Goal: Task Accomplishment & Management: Manage account settings

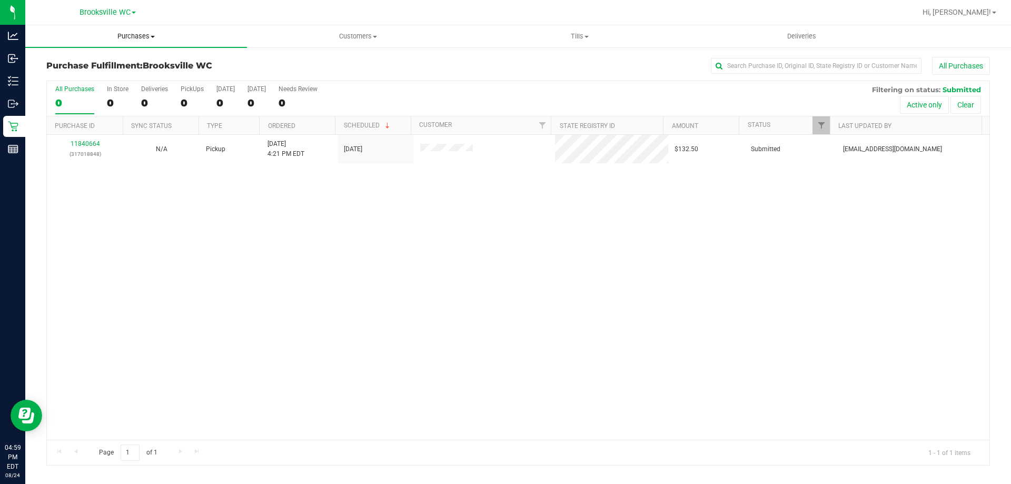
click at [137, 39] on span "Purchases" at bounding box center [136, 36] width 222 height 9
click at [135, 76] on li "Fulfillment" at bounding box center [136, 76] width 222 height 13
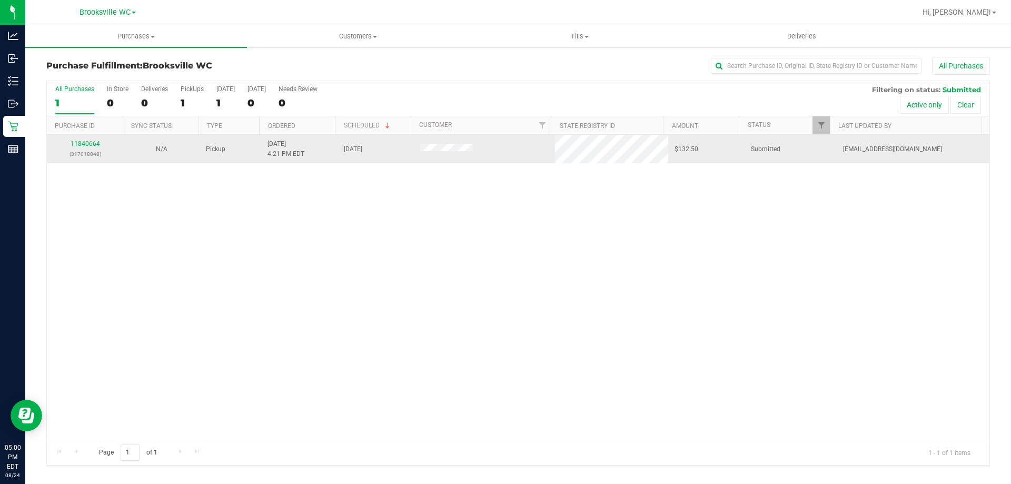
click at [93, 151] on p "(317018848)" at bounding box center [85, 154] width 64 height 10
click at [83, 142] on link "11840664" at bounding box center [85, 143] width 29 height 7
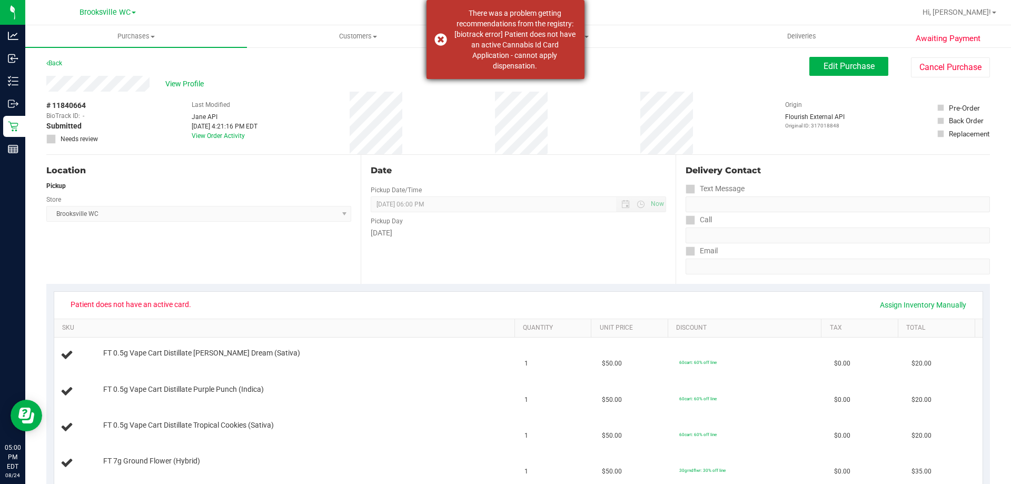
click at [516, 45] on dispensation "There was a problem getting recommendations from the registry: [biotrack error]…" at bounding box center [515, 39] width 124 height 63
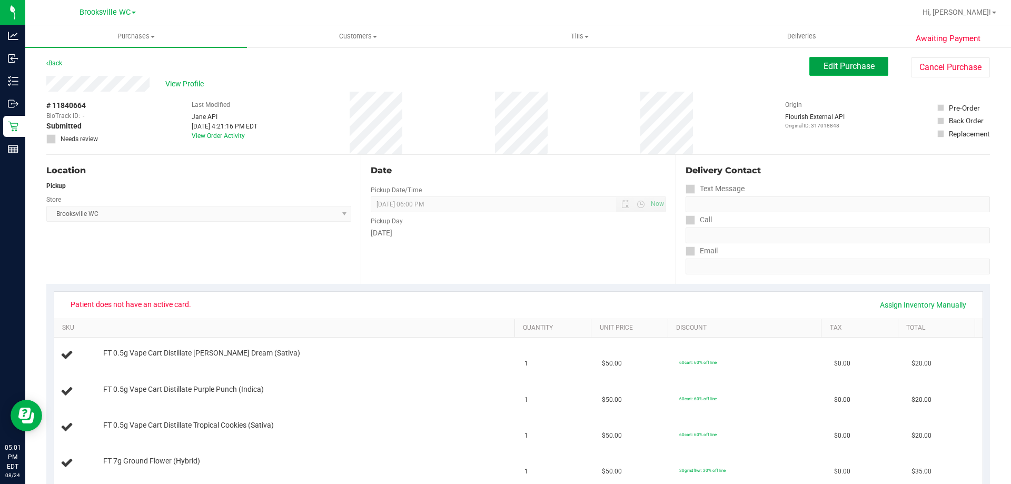
click at [851, 62] on span "Edit Purchase" at bounding box center [849, 66] width 51 height 10
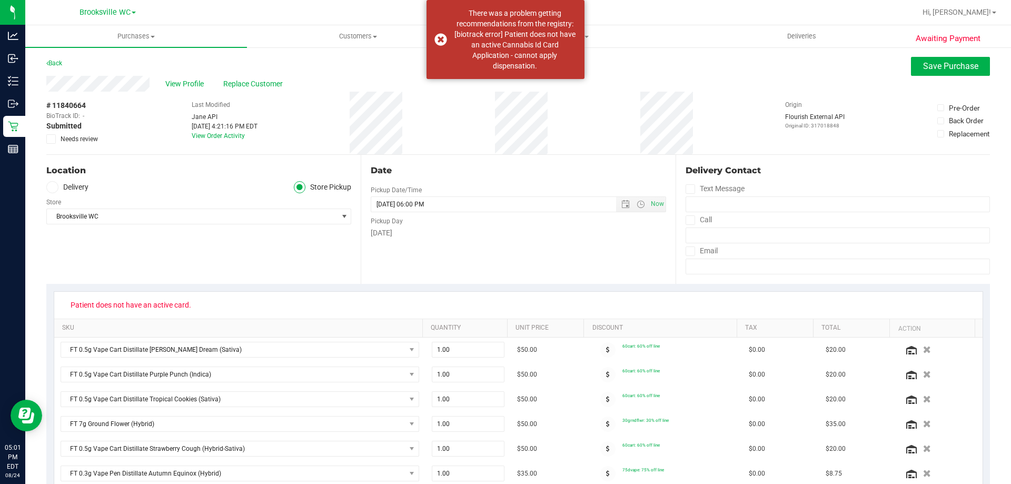
click at [55, 140] on span at bounding box center [50, 138] width 9 height 9
click at [50, 139] on icon at bounding box center [51, 139] width 7 height 0
click at [0, 0] on input "Needs review" at bounding box center [0, 0] width 0 height 0
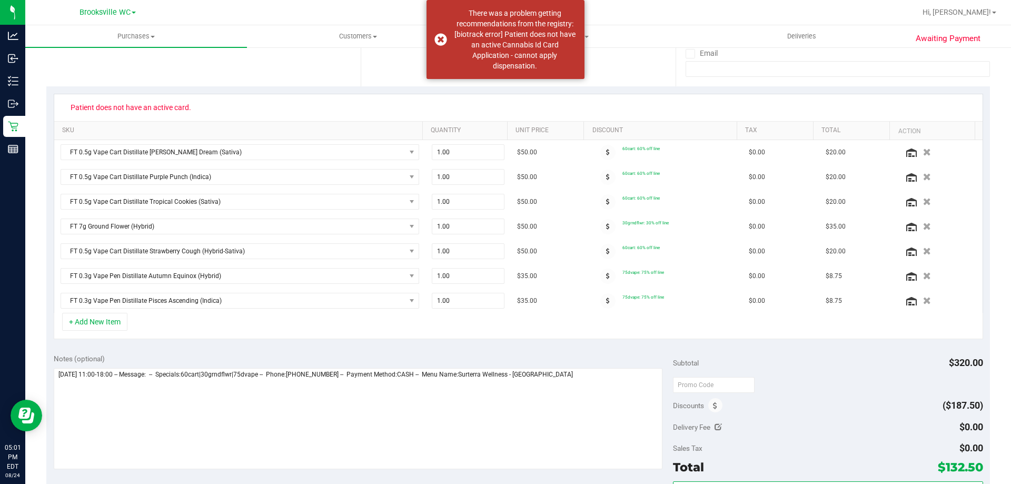
scroll to position [211, 0]
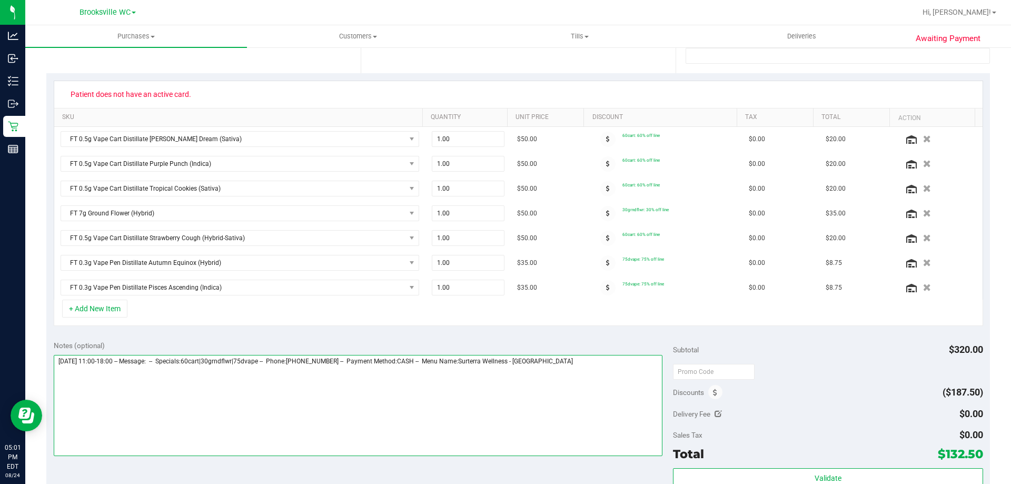
click at [594, 373] on textarea at bounding box center [358, 405] width 609 height 101
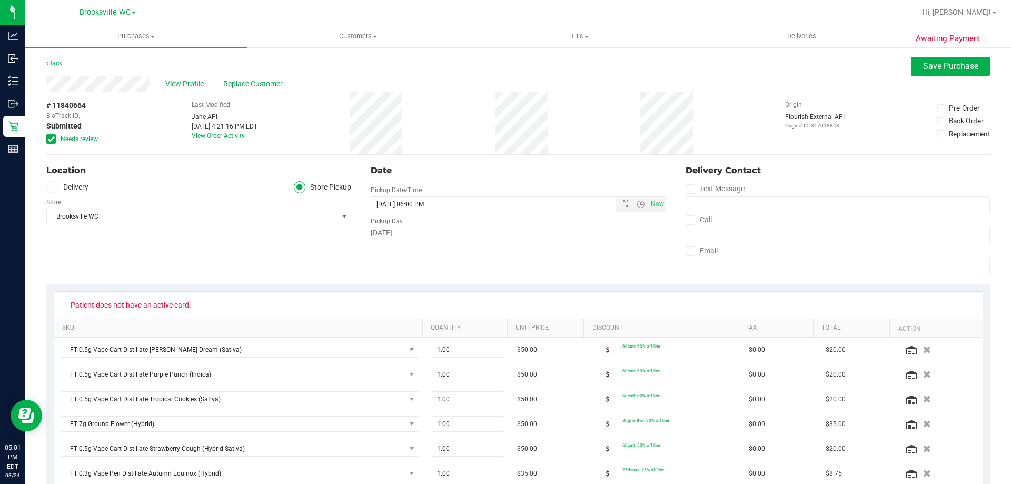
type textarea "Sunday 08/24/2025 11:00-18:00 -- Message: -- Specials:60cart|30grndflwr|75dvape…"
drag, startPoint x: 943, startPoint y: 56, endPoint x: 942, endPoint y: 62, distance: 5.9
click at [941, 68] on span "Save Purchase" at bounding box center [950, 66] width 55 height 10
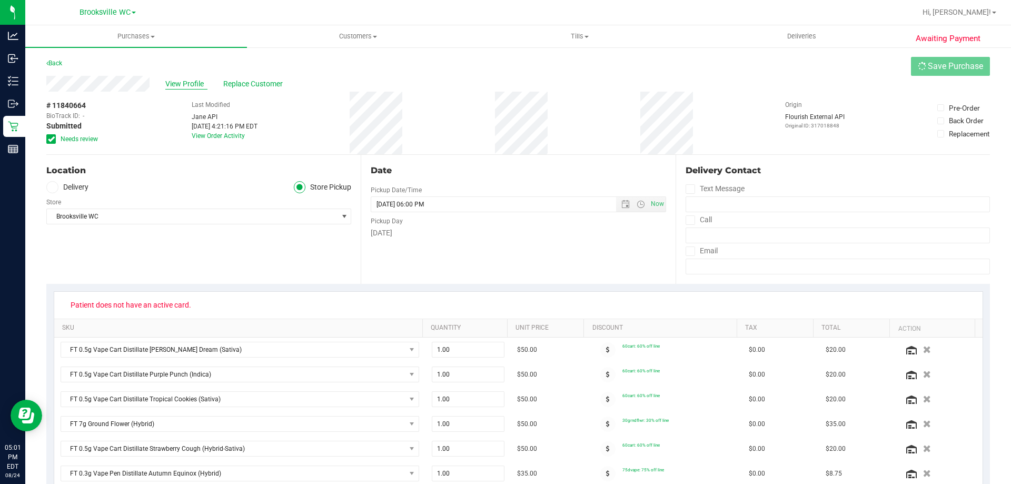
click at [181, 83] on span "View Profile" at bounding box center [186, 83] width 42 height 11
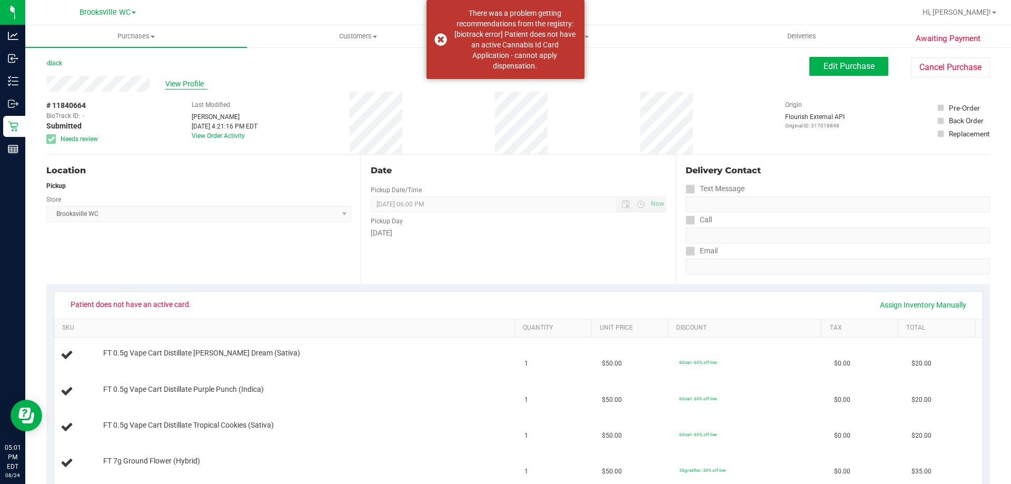
click at [192, 83] on span "View Profile" at bounding box center [186, 83] width 42 height 11
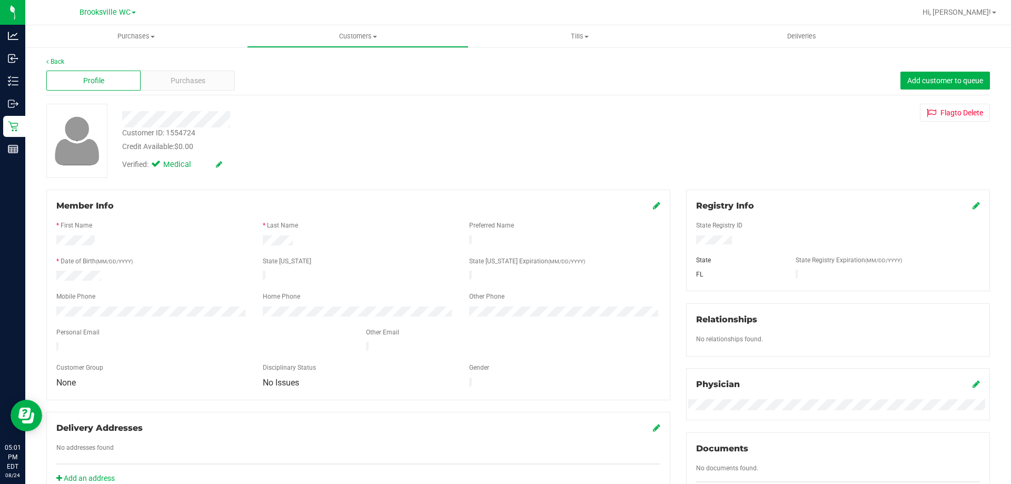
click at [175, 133] on div "Customer ID: 1554724" at bounding box center [158, 132] width 73 height 11
copy div "1554724"
click at [141, 37] on span "Purchases" at bounding box center [136, 36] width 222 height 9
click at [147, 74] on li "Fulfillment" at bounding box center [136, 76] width 222 height 13
